Goal: Information Seeking & Learning: Learn about a topic

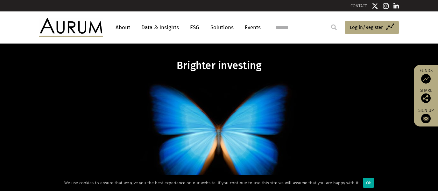
click at [149, 24] on link "Data & Insights" at bounding box center [160, 28] width 44 height 12
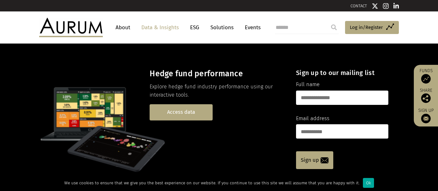
click at [166, 104] on link "Access data" at bounding box center [180, 112] width 63 height 16
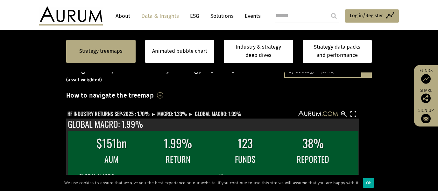
scroll to position [109, 0]
click at [99, 49] on link "Strategy treemaps" at bounding box center [100, 51] width 43 height 8
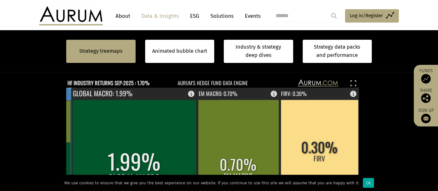
scroll to position [141, 0]
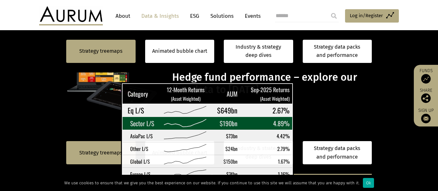
scroll to position [141, 0]
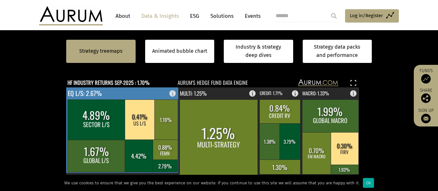
click at [172, 87] on rect at bounding box center [174, 91] width 8 height 9
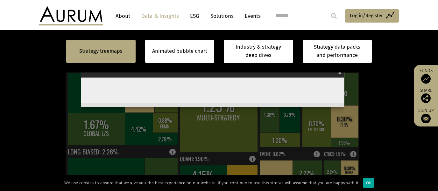
scroll to position [168, 0]
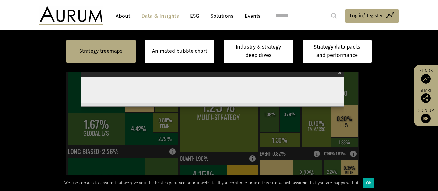
click at [55, 94] on section "Strategy treemaps Animated bubble chart Industry & strategy deep dives Strategy…" at bounding box center [219, 142] width 438 height 356
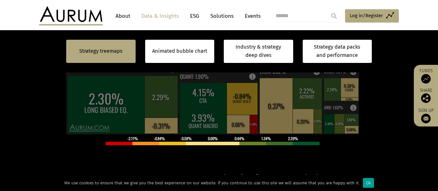
click at [363, 184] on div "Ok" at bounding box center [368, 183] width 11 height 10
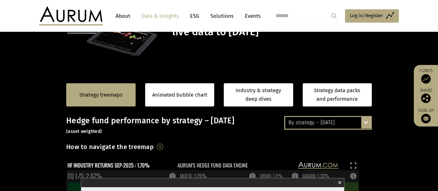
scroll to position [58, 0]
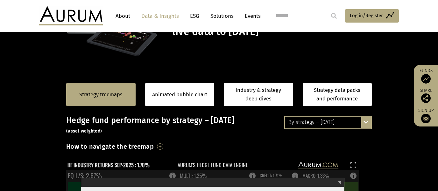
click at [341, 178] on span "×" at bounding box center [339, 181] width 3 height 7
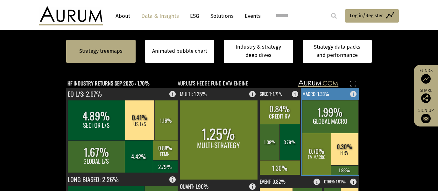
click at [354, 88] on rect at bounding box center [355, 92] width 8 height 9
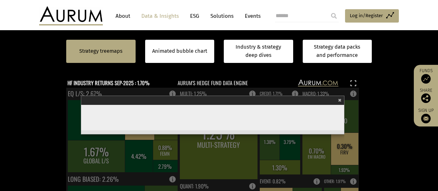
click at [341, 96] on span "×" at bounding box center [339, 99] width 3 height 7
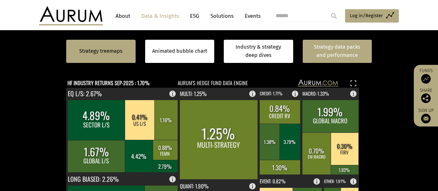
click at [338, 51] on link "Strategy data packs and performance" at bounding box center [336, 51] width 69 height 23
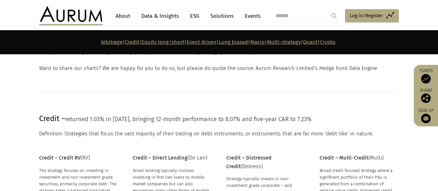
scroll to position [410, 0]
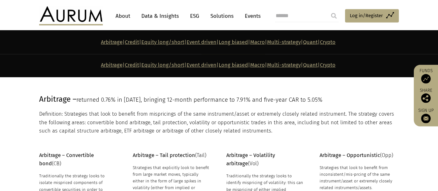
scroll to position [0, 0]
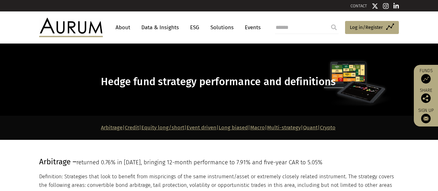
click at [90, 29] on img at bounding box center [71, 27] width 64 height 19
